Goal: Check status: Check status

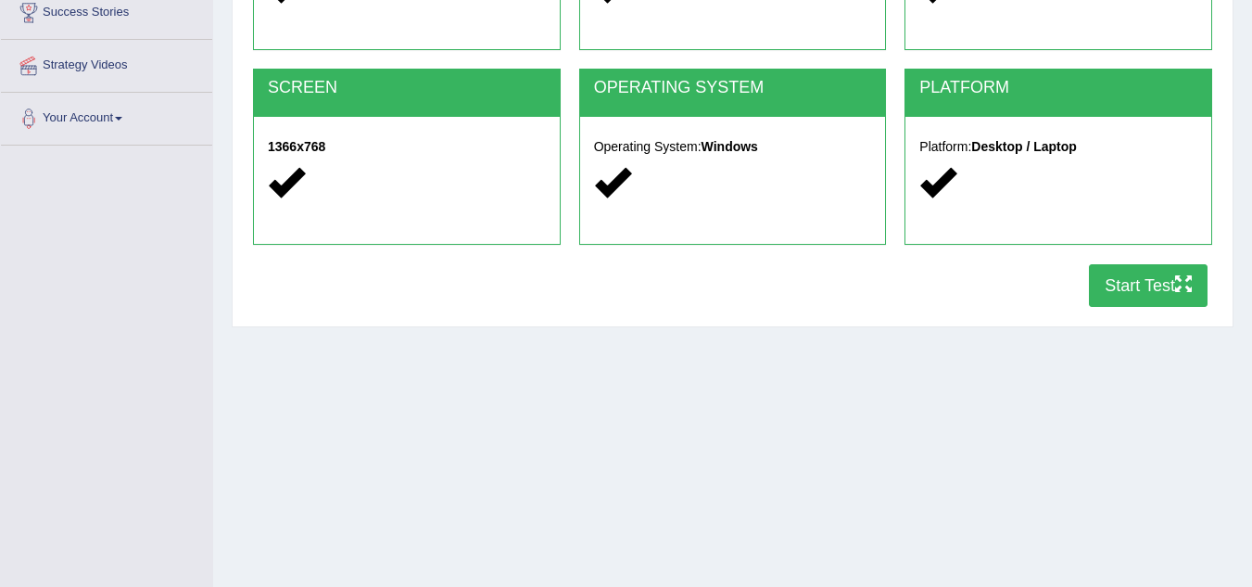
scroll to position [297, 0]
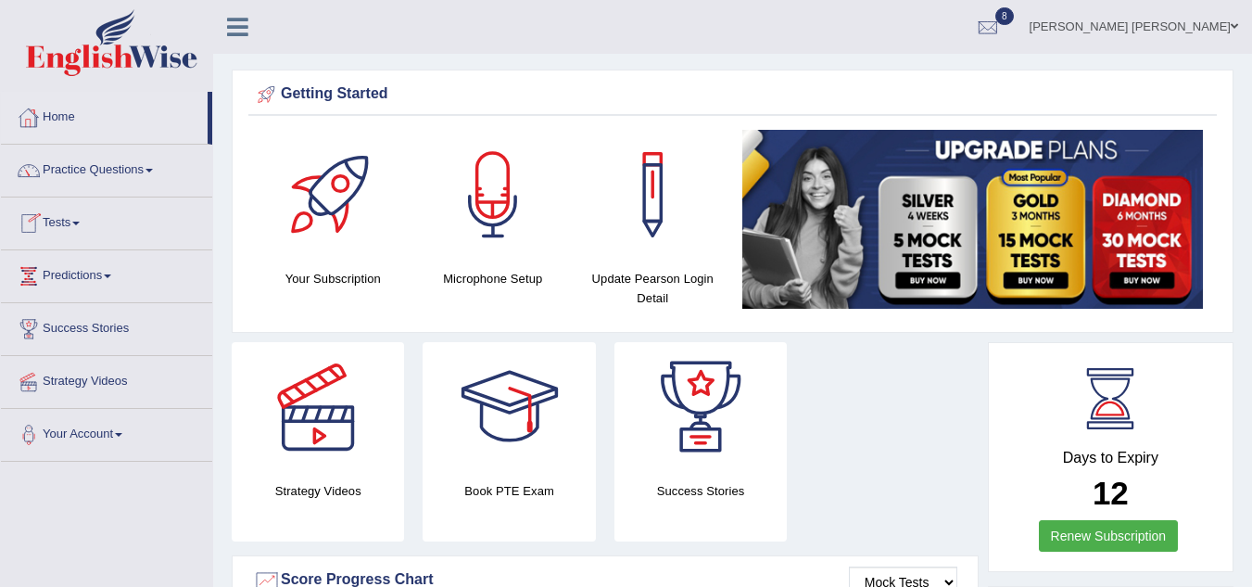
click at [37, 117] on div at bounding box center [29, 118] width 28 height 28
click at [64, 223] on link "Tests" at bounding box center [106, 220] width 211 height 46
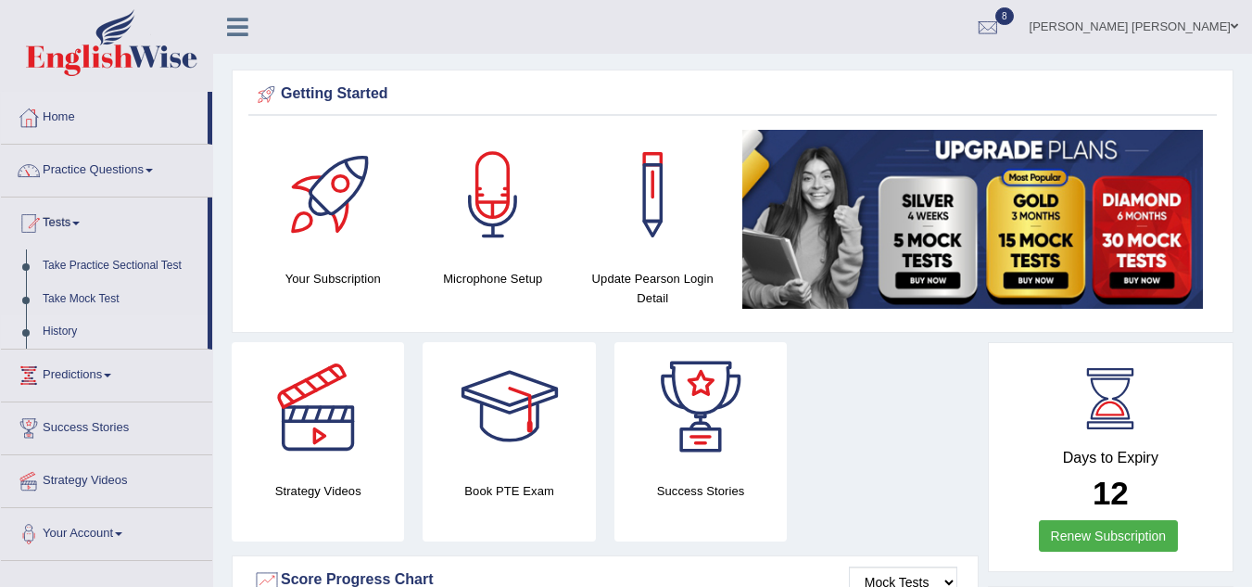
click at [61, 322] on link "History" at bounding box center [120, 331] width 173 height 33
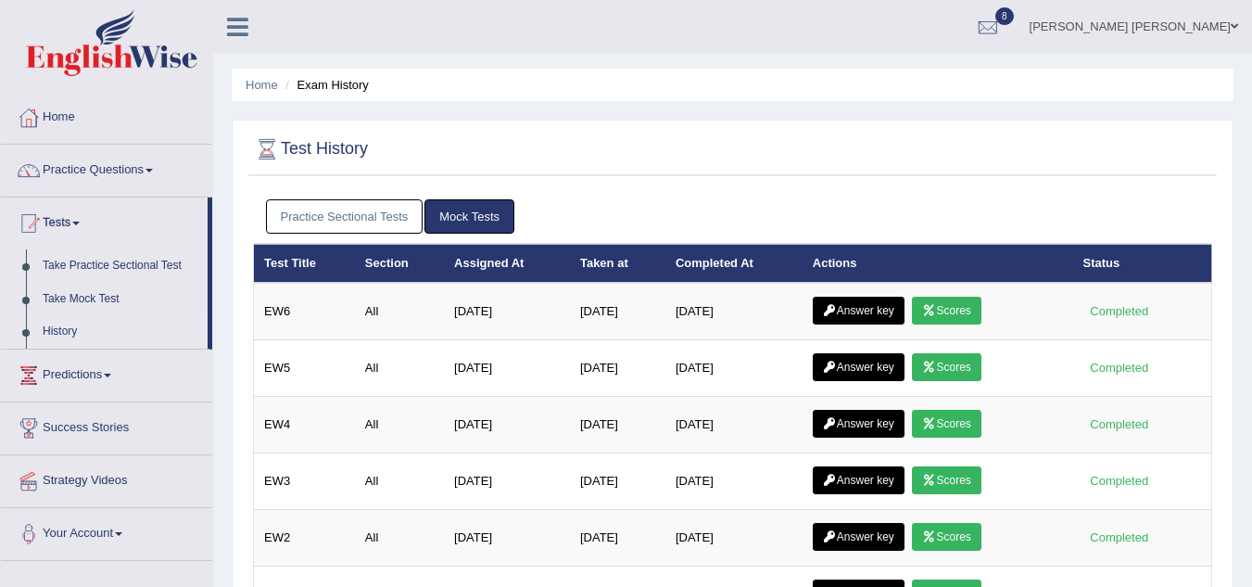
click at [387, 219] on link "Practice Sectional Tests" at bounding box center [345, 216] width 158 height 34
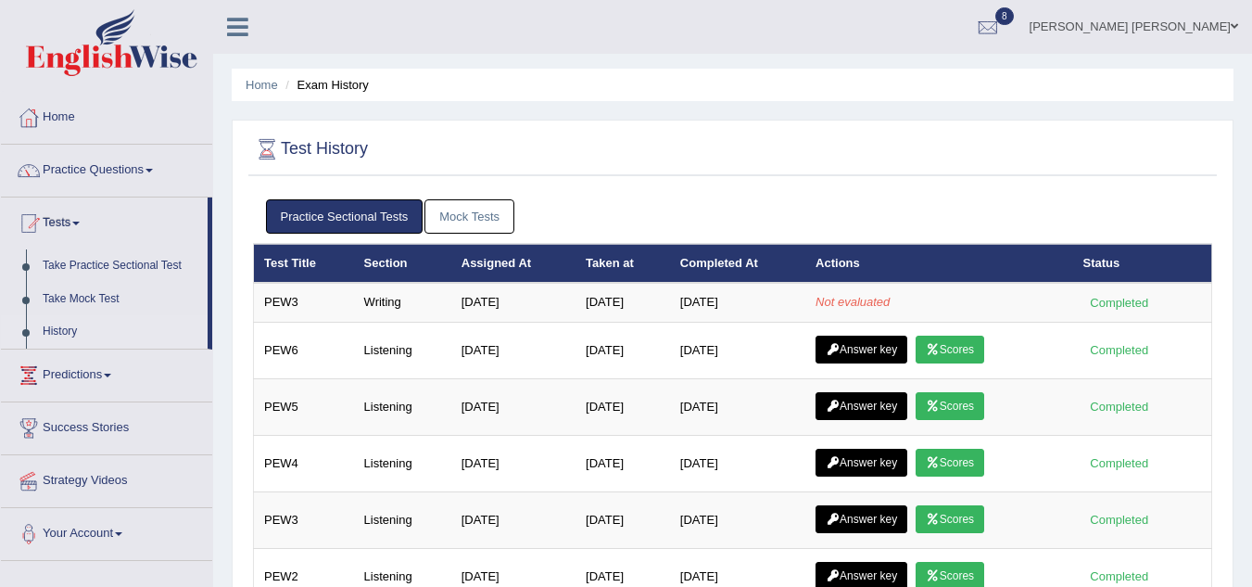
click at [474, 214] on link "Mock Tests" at bounding box center [470, 216] width 90 height 34
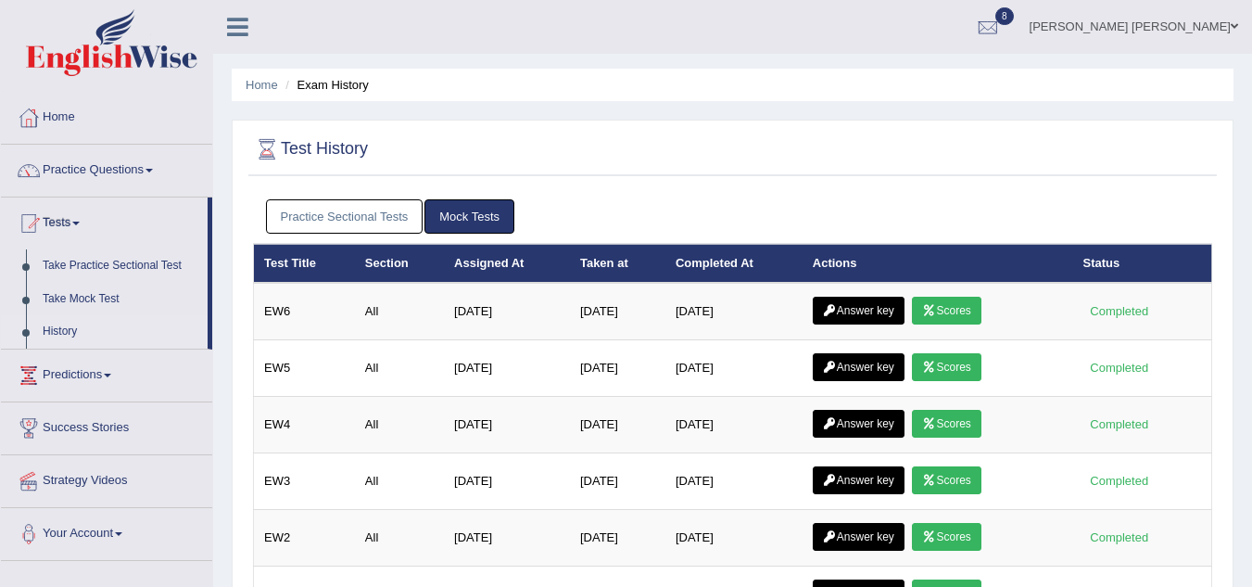
click at [384, 218] on link "Practice Sectional Tests" at bounding box center [345, 216] width 158 height 34
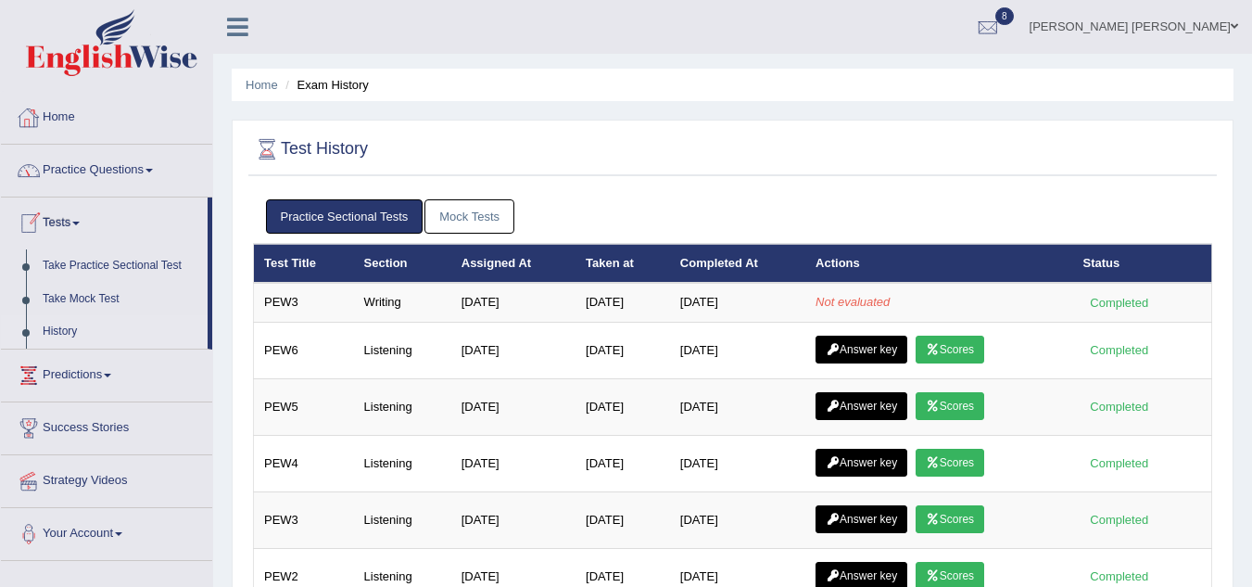
click at [57, 120] on link "Home" at bounding box center [106, 115] width 211 height 46
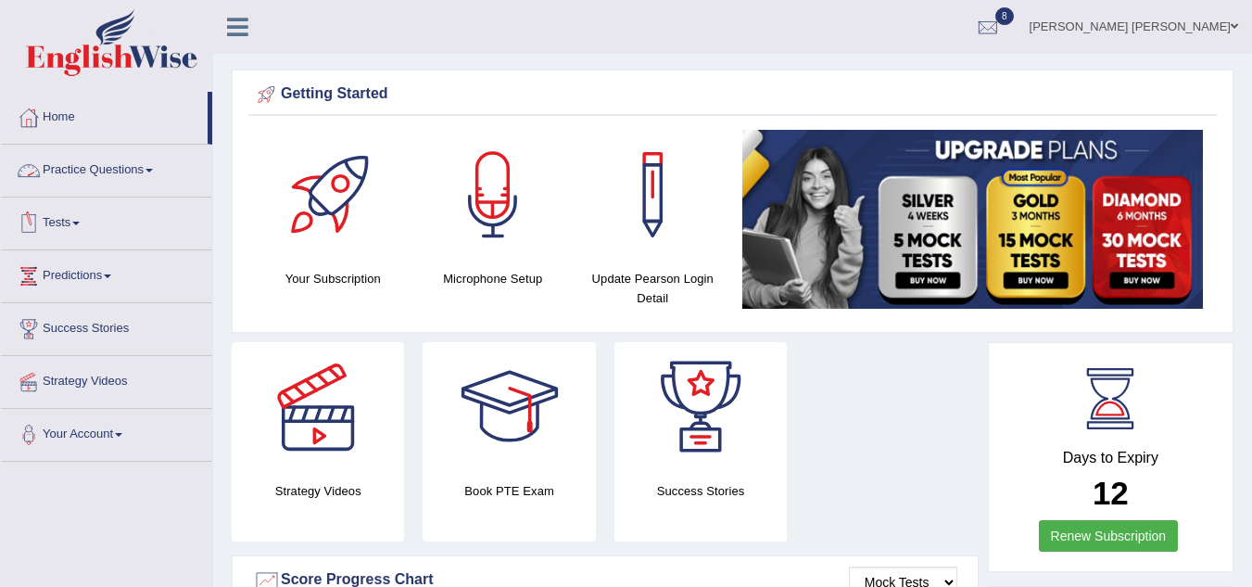
click at [80, 223] on span at bounding box center [75, 224] width 7 height 4
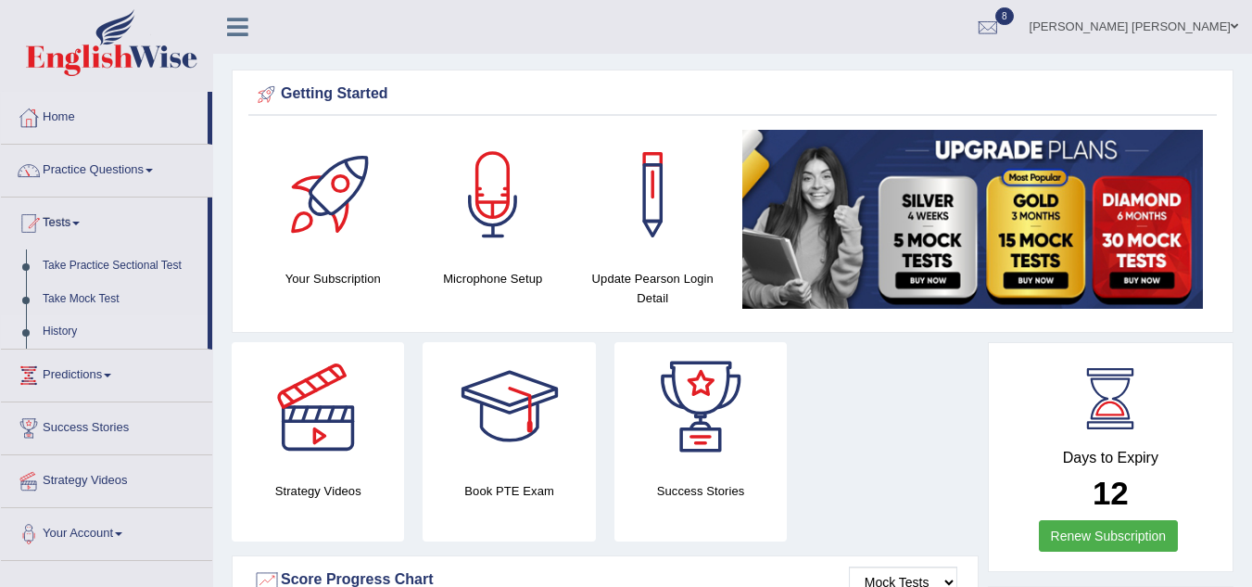
click at [61, 323] on link "History" at bounding box center [120, 331] width 173 height 33
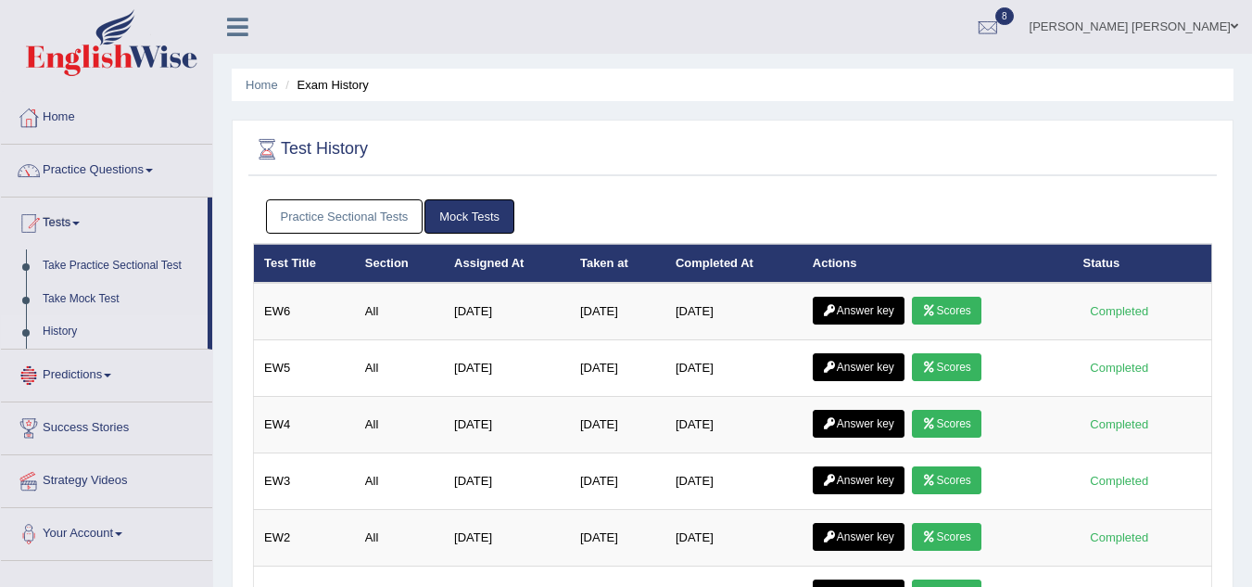
click at [353, 209] on link "Practice Sectional Tests" at bounding box center [345, 216] width 158 height 34
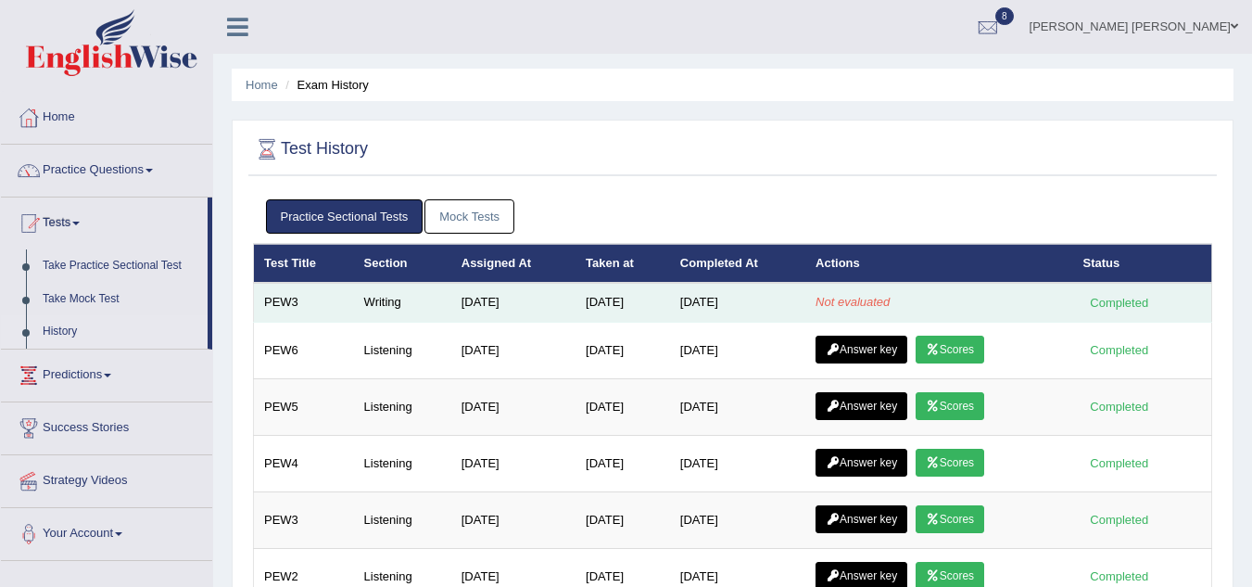
click at [576, 300] on td "[DATE]" at bounding box center [623, 302] width 95 height 39
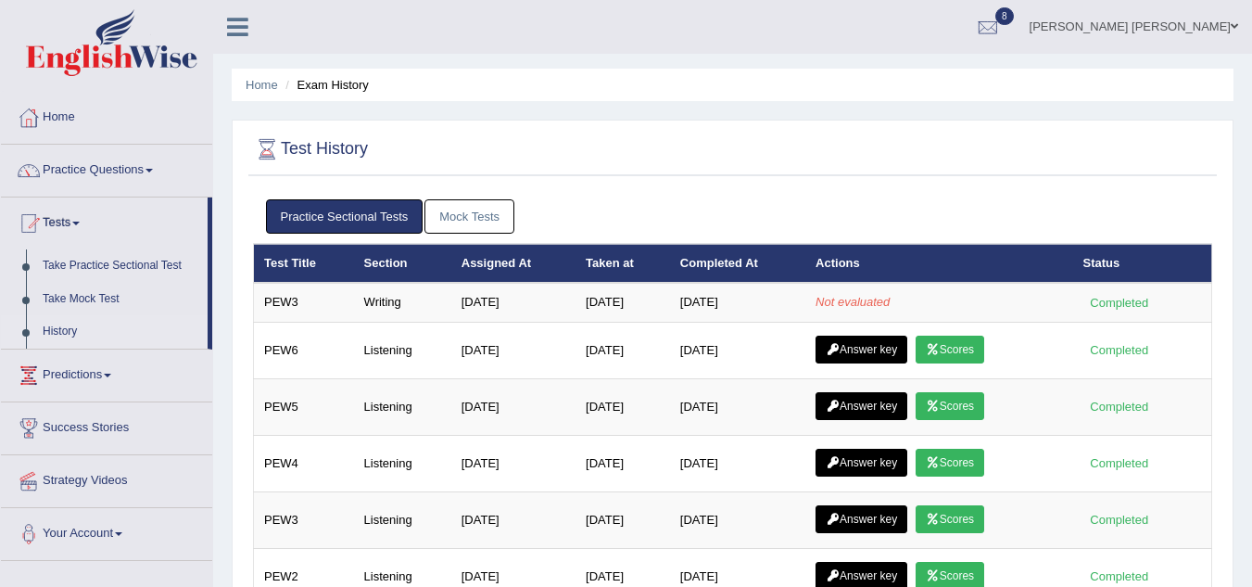
click at [481, 210] on link "Mock Tests" at bounding box center [470, 216] width 90 height 34
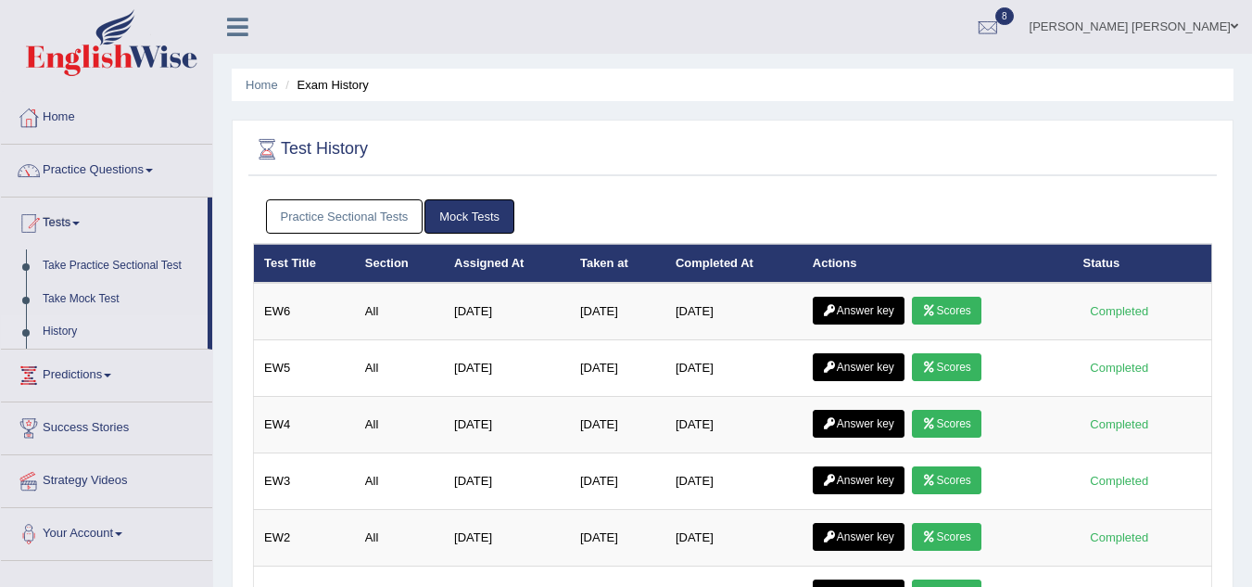
click at [375, 205] on link "Practice Sectional Tests" at bounding box center [345, 216] width 158 height 34
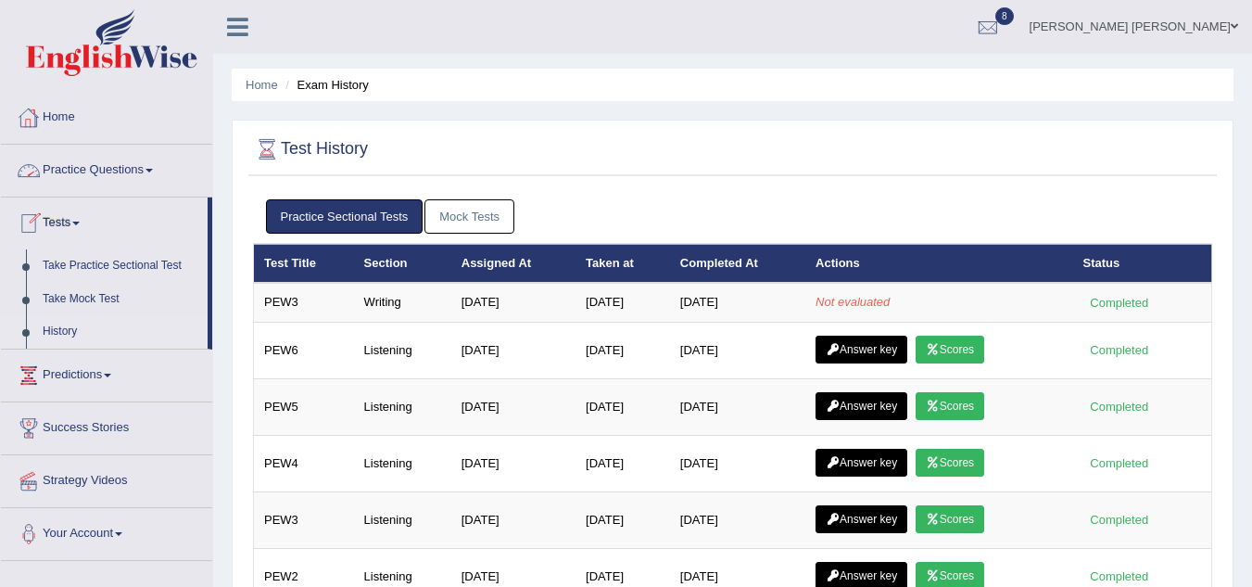
click at [56, 117] on link "Home" at bounding box center [106, 115] width 211 height 46
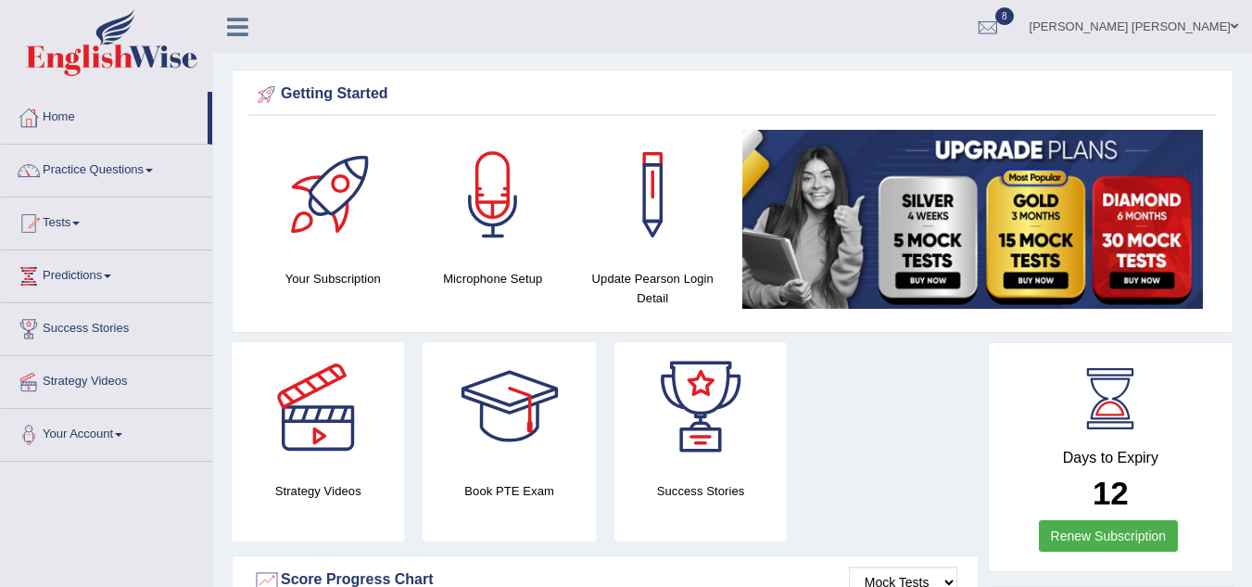
click at [20, 191] on li "Practice Questions Speaking Practice Read Aloud Repeat Sentence Describe Image …" at bounding box center [106, 171] width 211 height 53
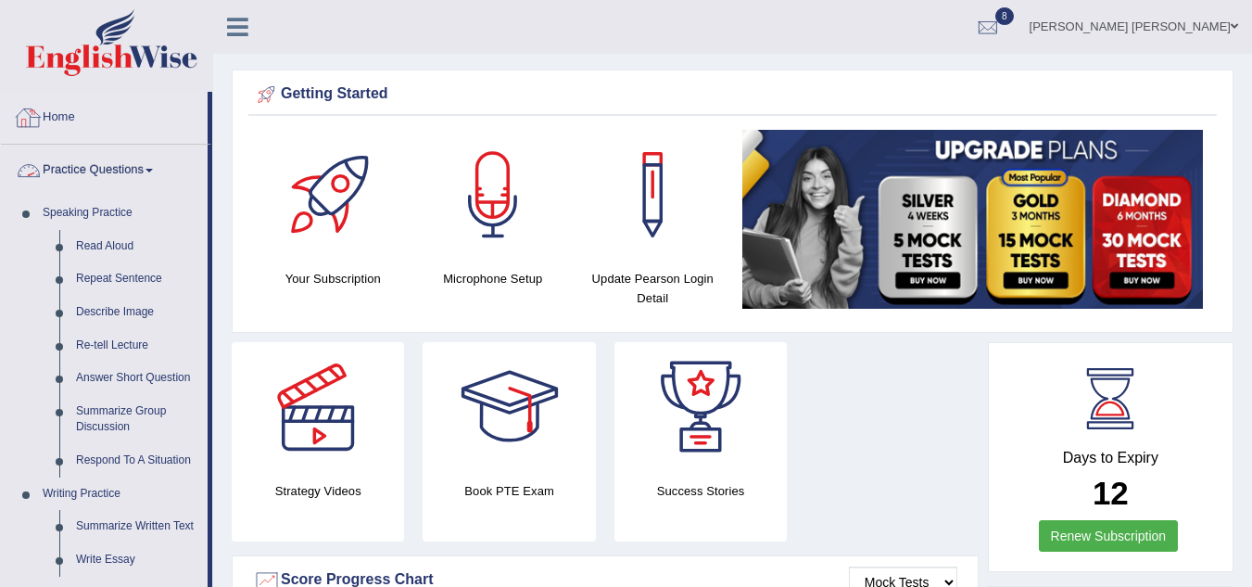
click at [66, 124] on link "Home" at bounding box center [104, 115] width 207 height 46
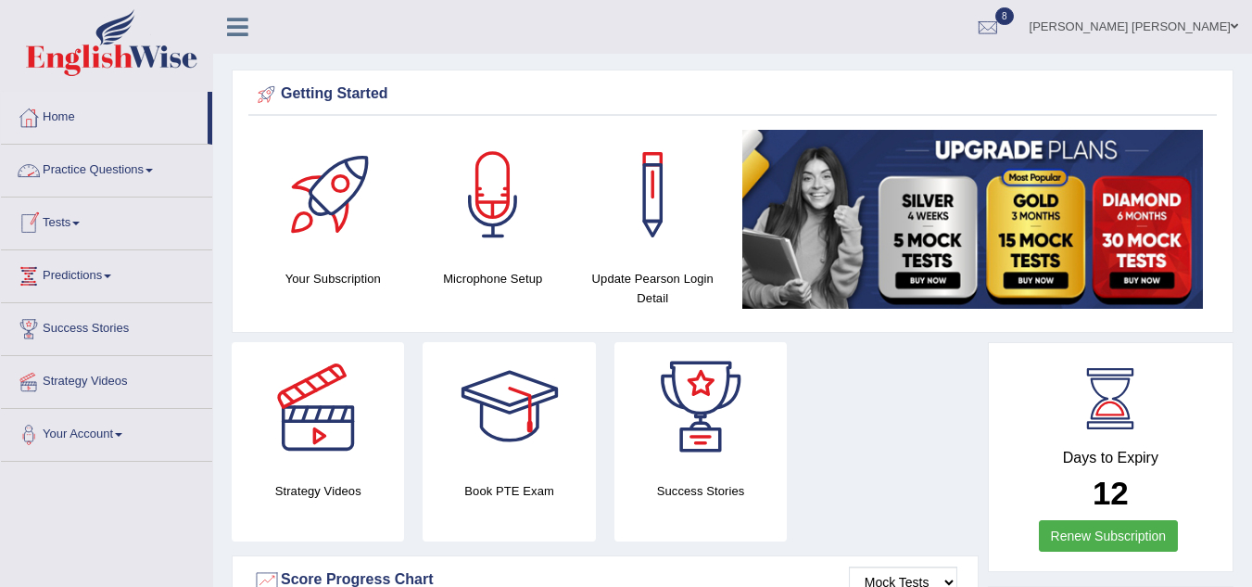
click at [73, 222] on link "Tests" at bounding box center [106, 220] width 211 height 46
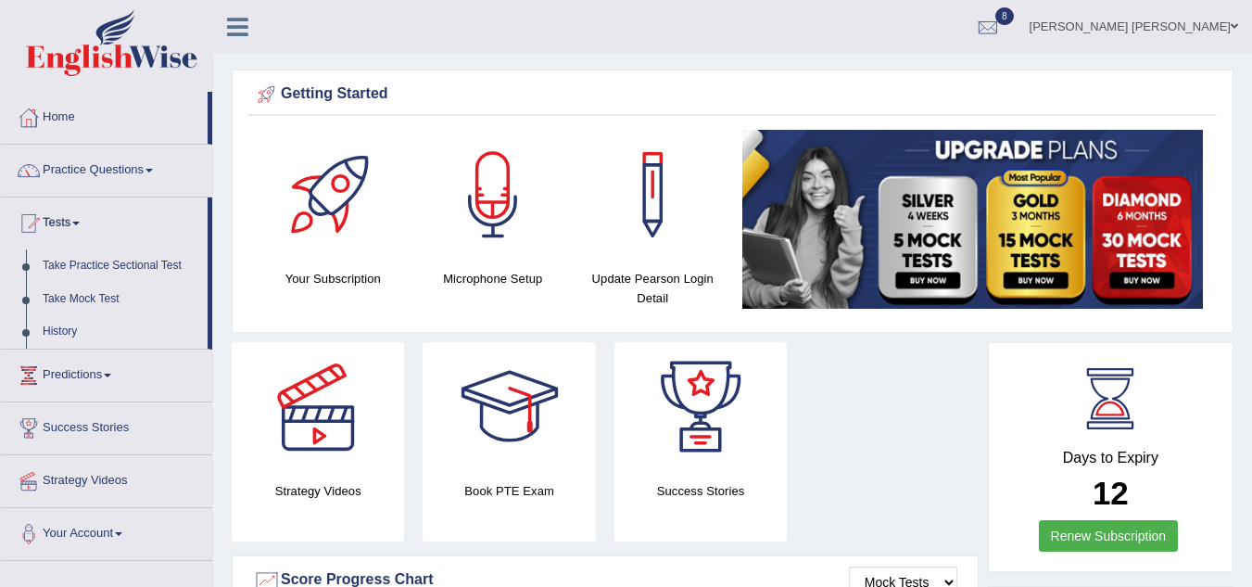
click at [70, 331] on link "History" at bounding box center [120, 331] width 173 height 33
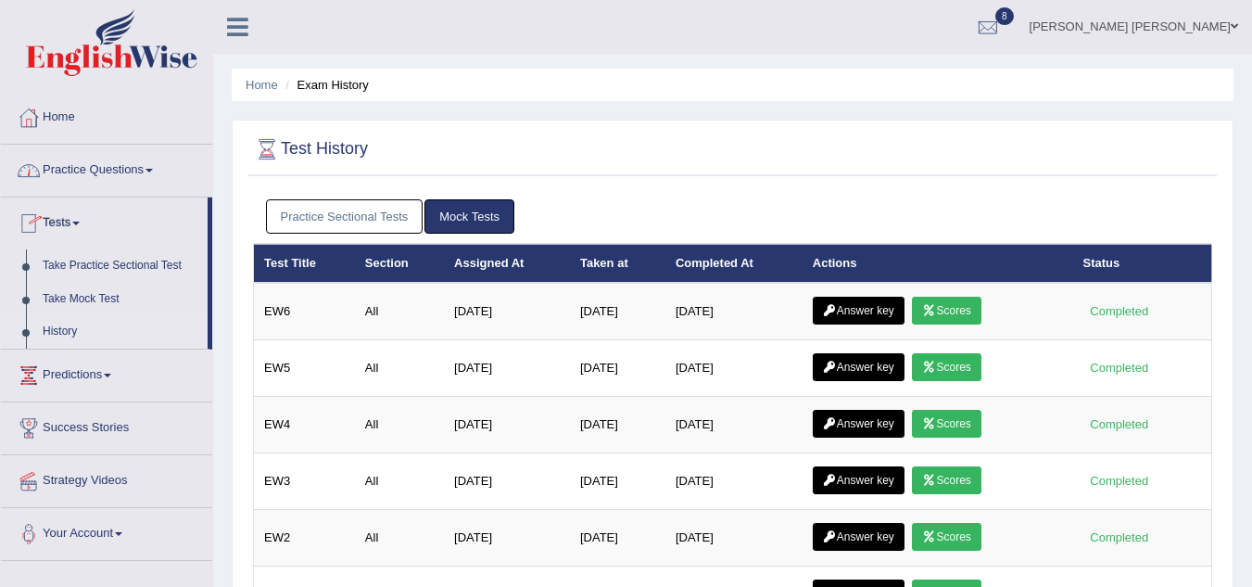
click at [326, 211] on link "Practice Sectional Tests" at bounding box center [345, 216] width 158 height 34
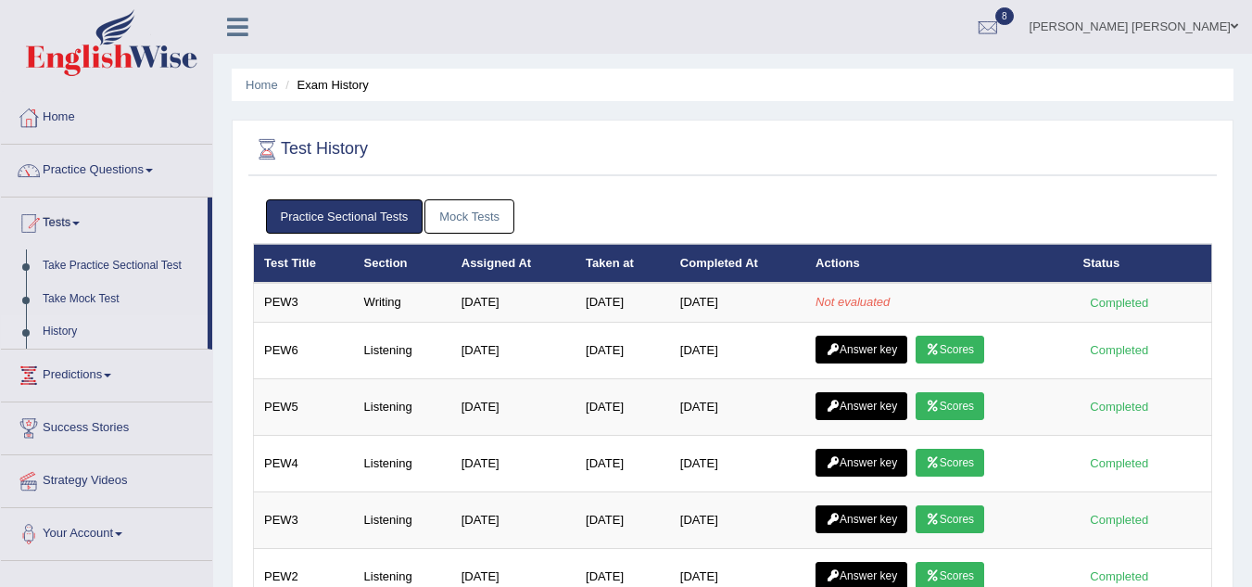
click at [441, 221] on link "Mock Tests" at bounding box center [470, 216] width 90 height 34
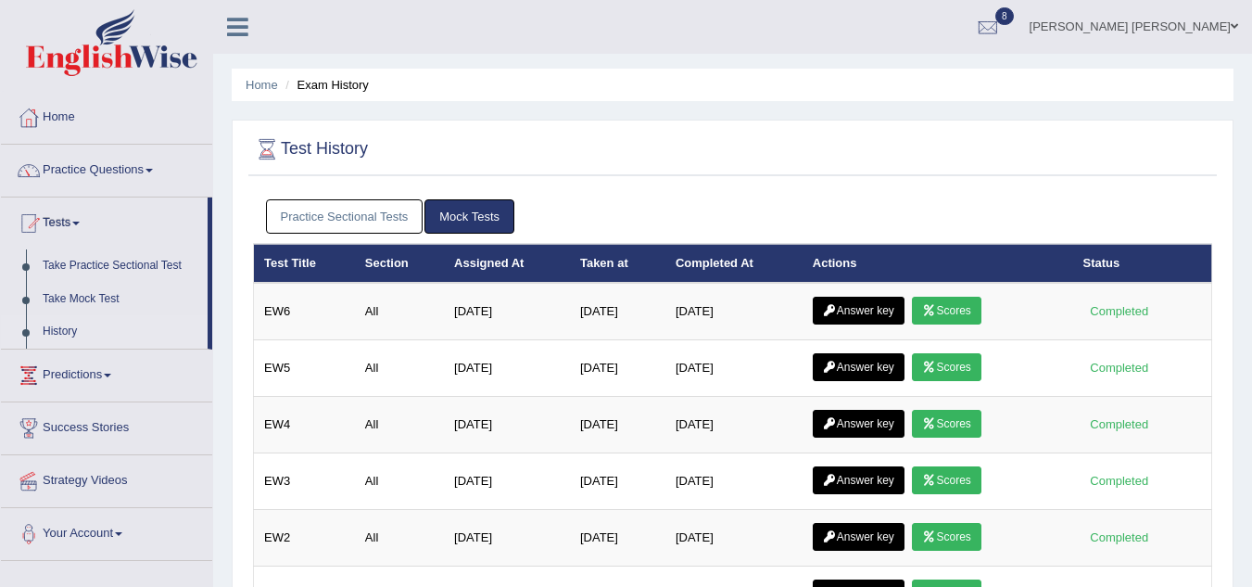
click at [357, 216] on link "Practice Sectional Tests" at bounding box center [345, 216] width 158 height 34
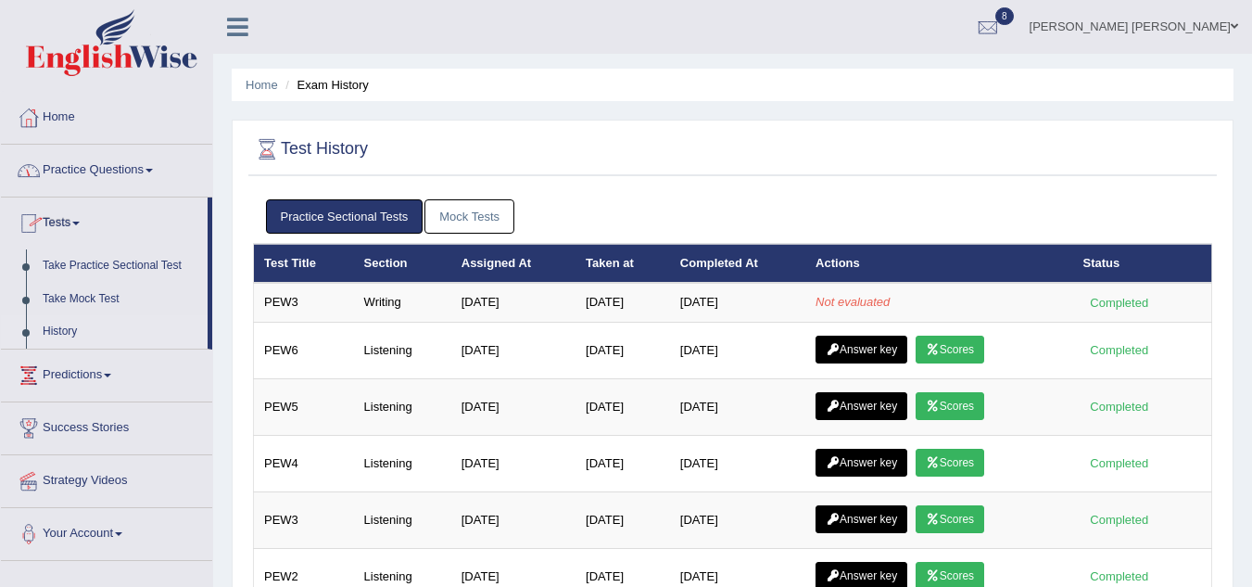
click at [61, 105] on link "Home" at bounding box center [106, 115] width 211 height 46
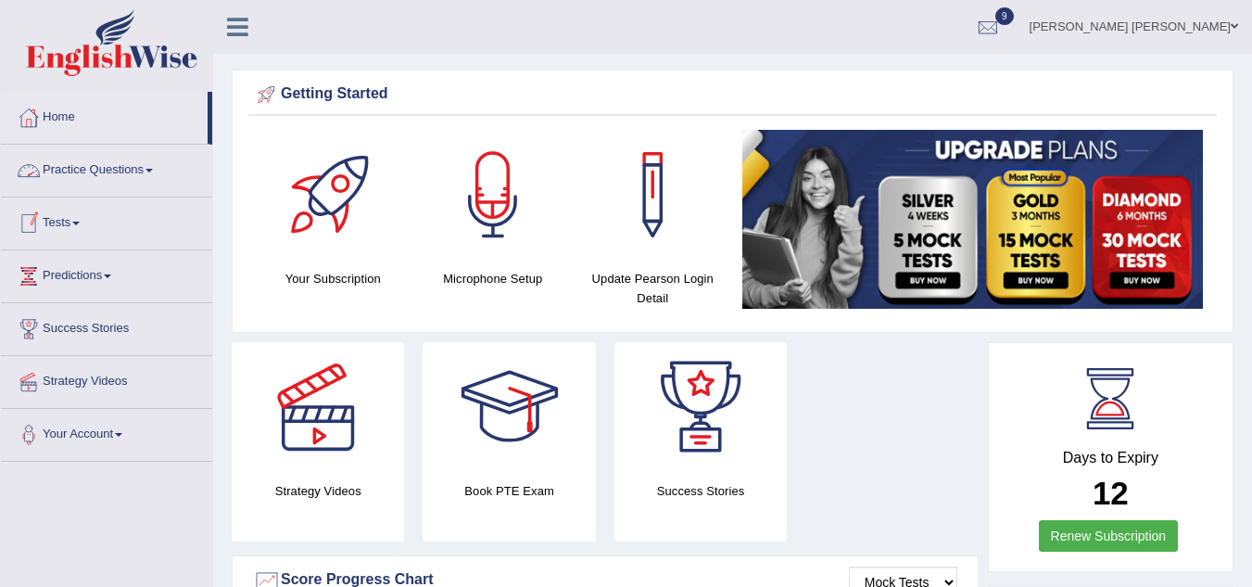
click at [61, 216] on link "Tests" at bounding box center [106, 220] width 211 height 46
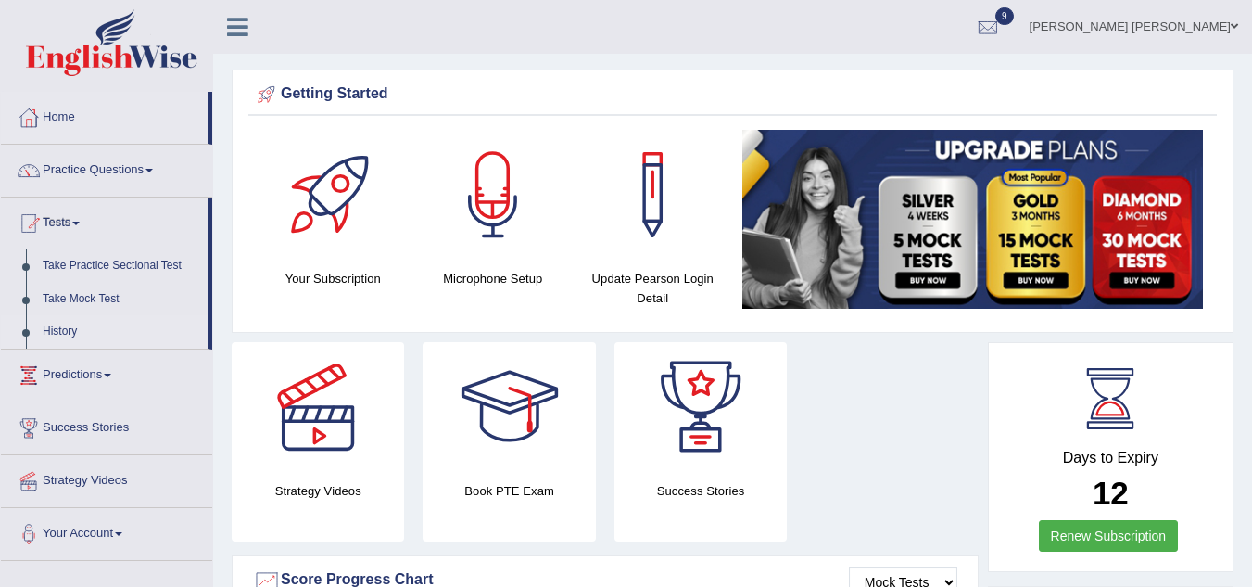
click at [58, 329] on link "History" at bounding box center [120, 331] width 173 height 33
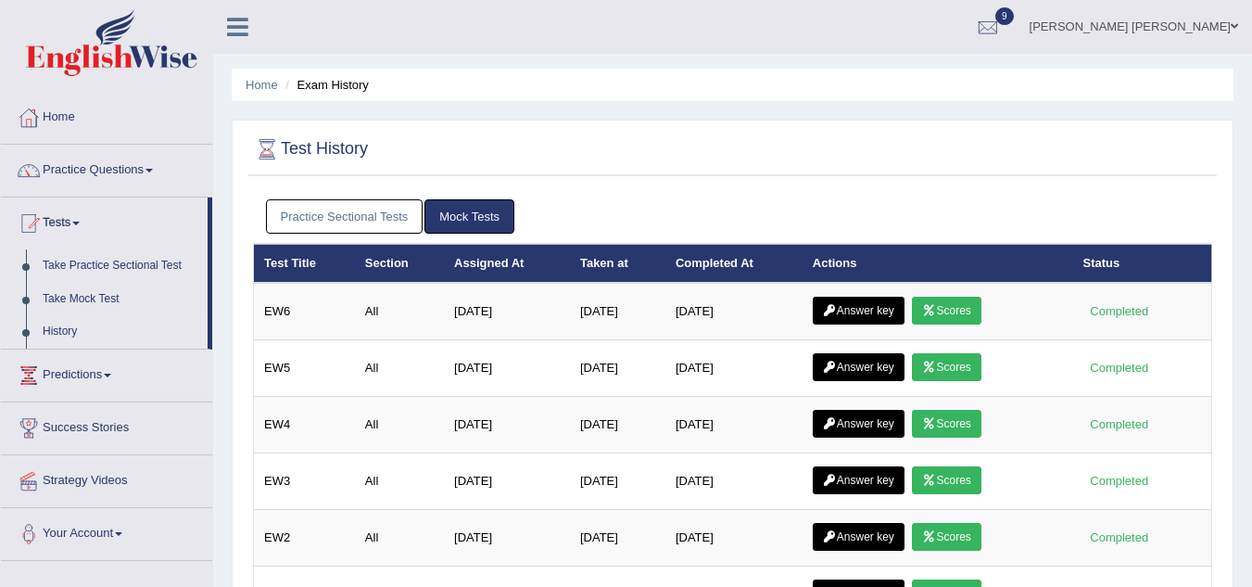
click at [321, 211] on link "Practice Sectional Tests" at bounding box center [345, 216] width 158 height 34
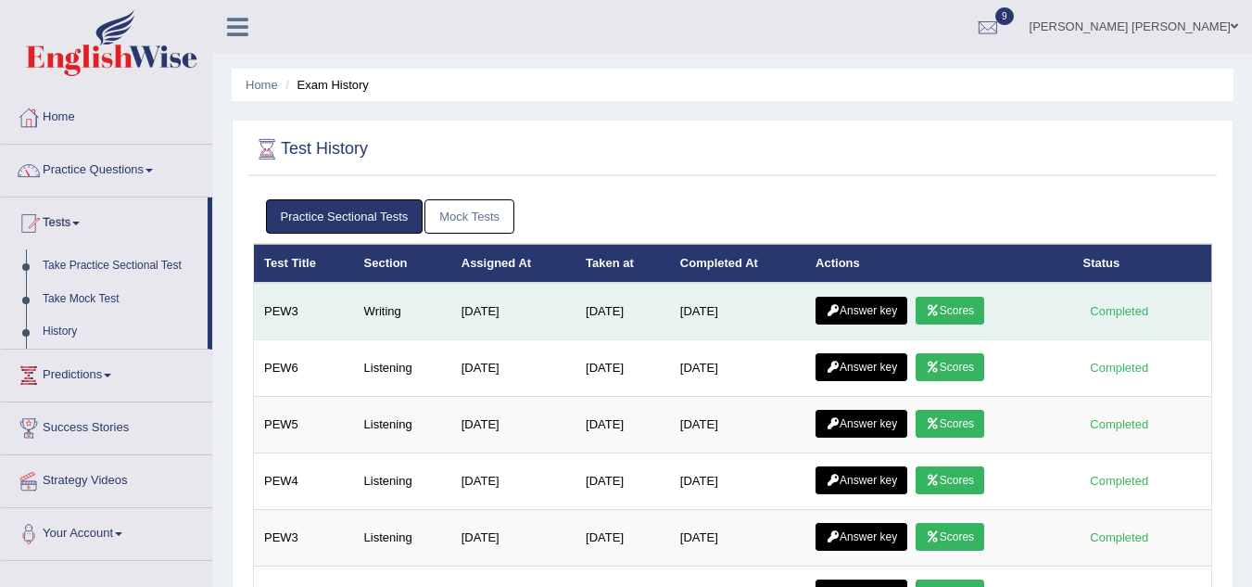
click at [953, 311] on link "Scores" at bounding box center [950, 311] width 69 height 28
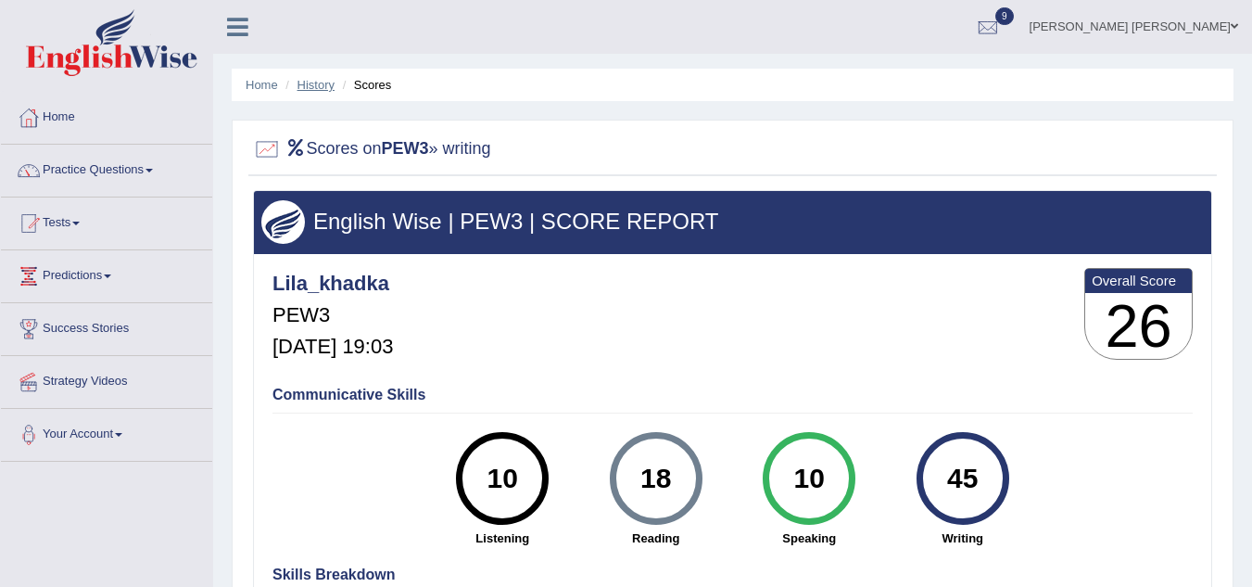
click at [301, 86] on link "History" at bounding box center [316, 85] width 37 height 14
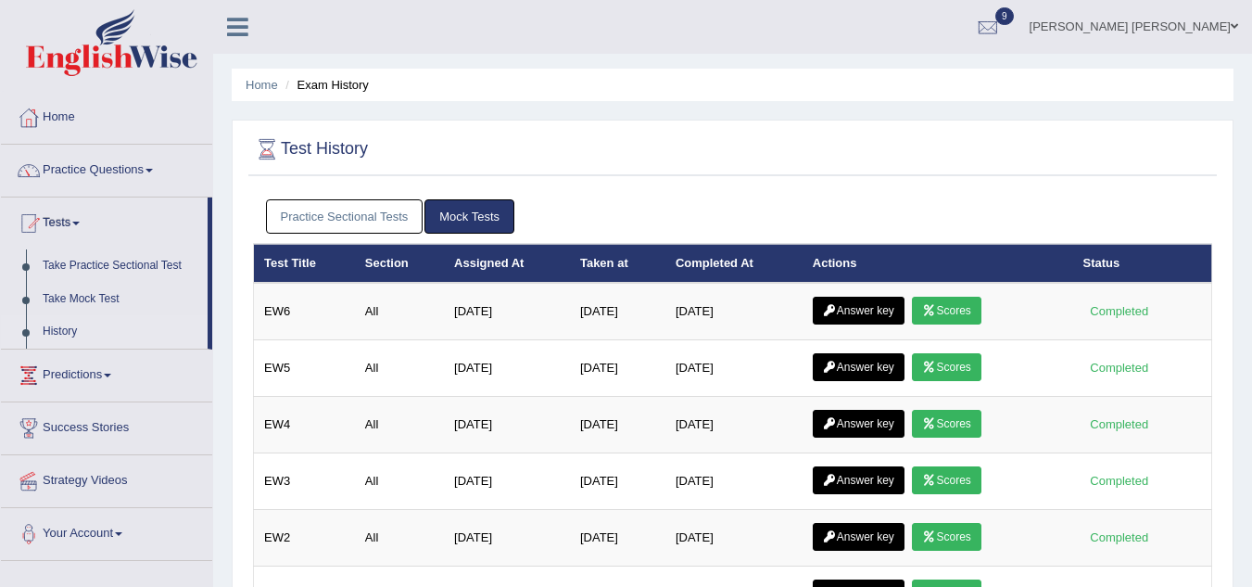
click at [318, 219] on link "Practice Sectional Tests" at bounding box center [345, 216] width 158 height 34
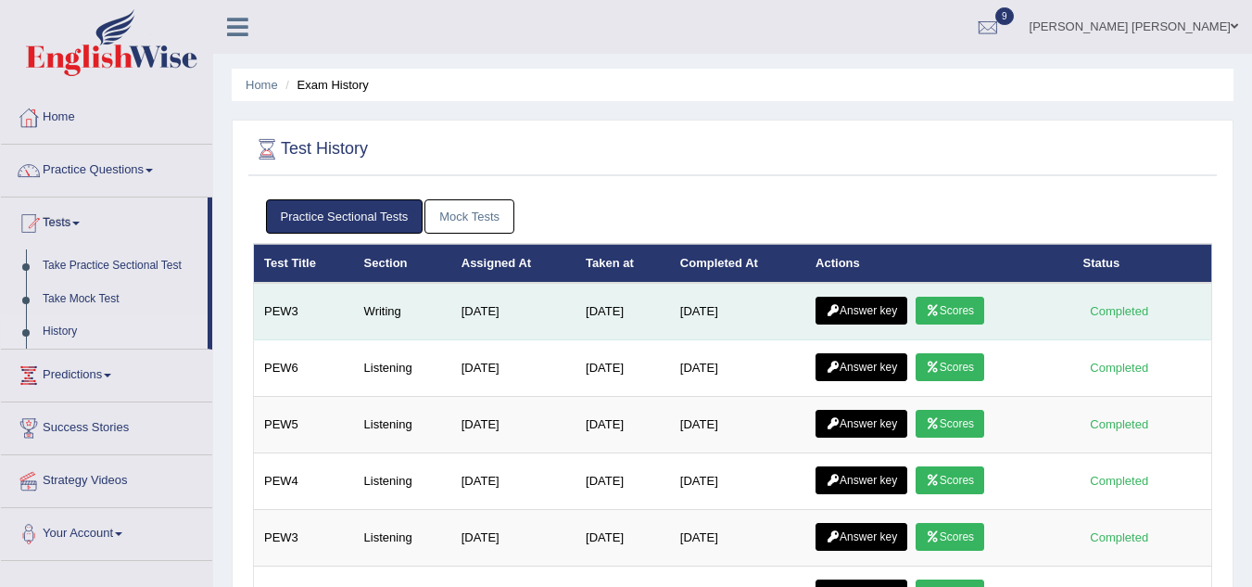
click at [882, 316] on link "Answer key" at bounding box center [862, 311] width 92 height 28
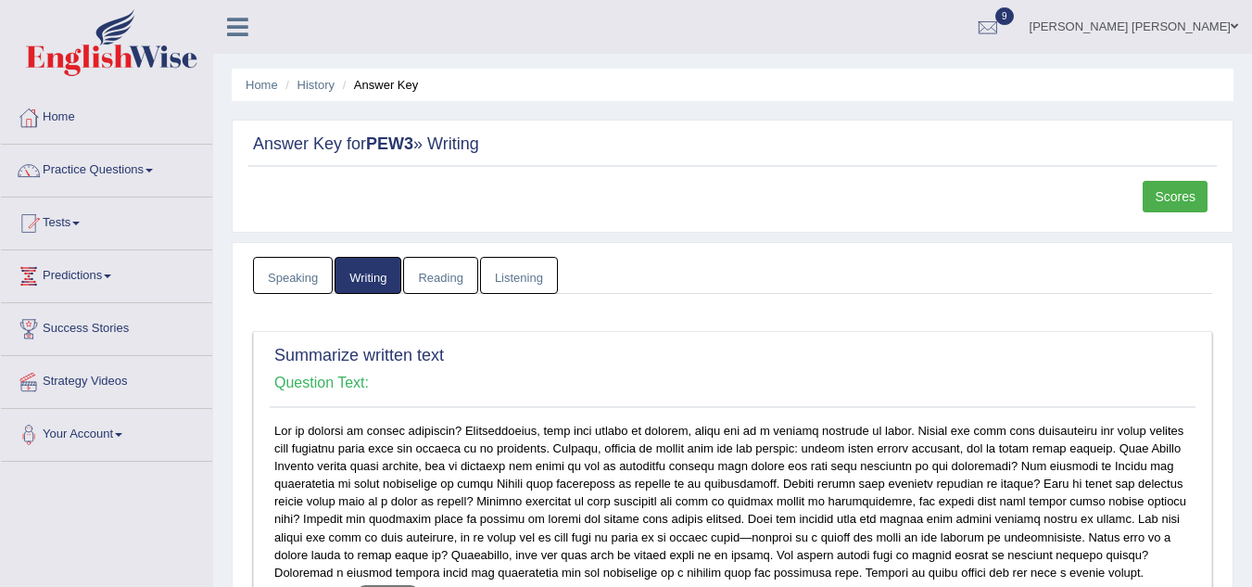
click at [1171, 189] on link "Scores" at bounding box center [1175, 197] width 65 height 32
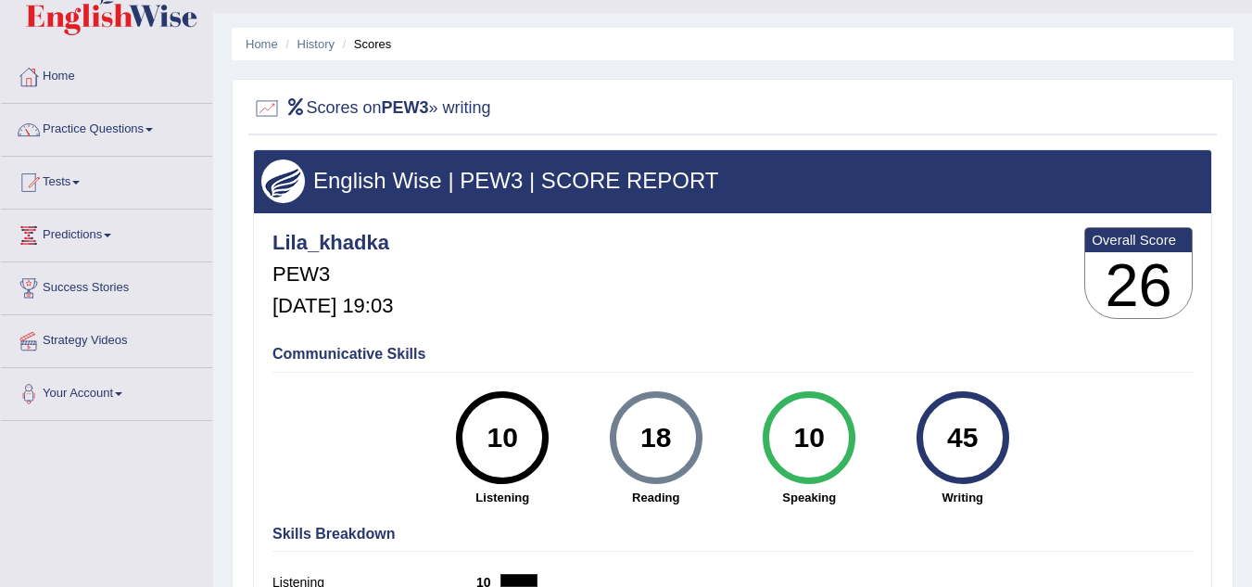
scroll to position [37, 0]
